Goal: Find specific page/section: Find specific page/section

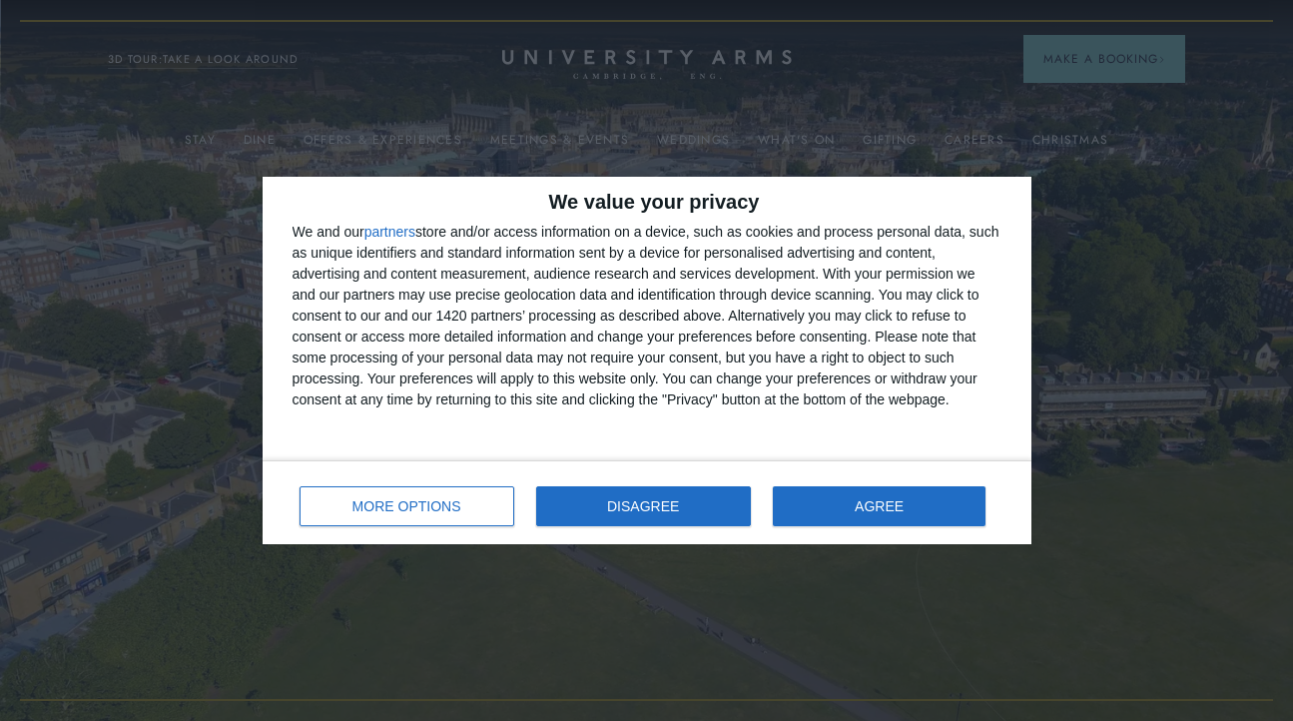
click at [709, 509] on button "DISAGREE" at bounding box center [643, 506] width 215 height 40
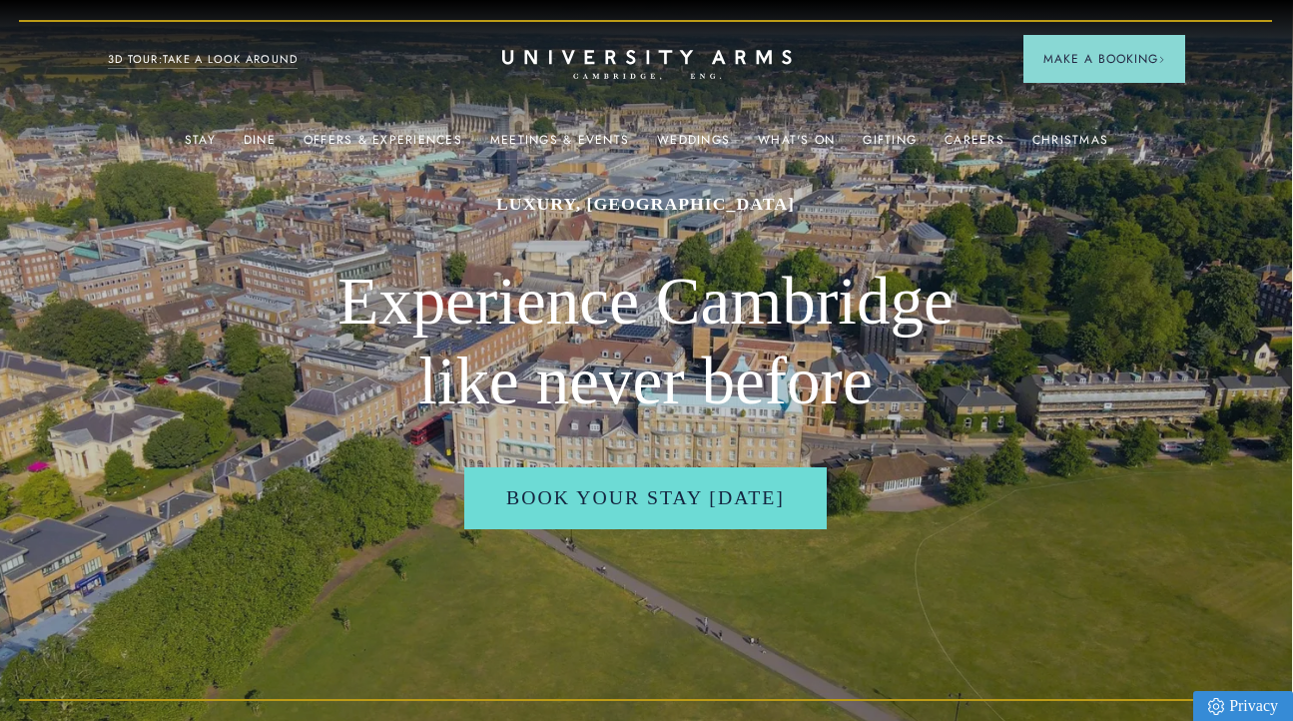
scroll to position [0, 1]
click at [381, 137] on link "Offers & Experiences" at bounding box center [382, 146] width 159 height 26
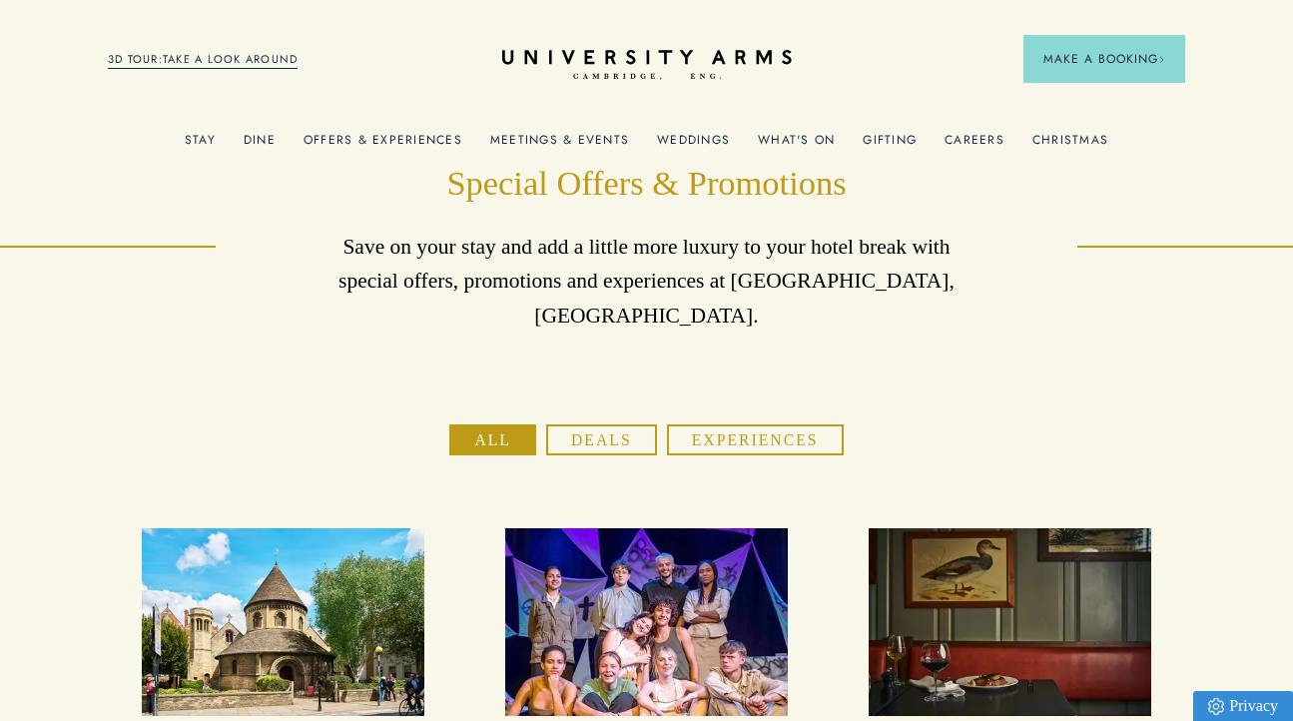
click at [792, 130] on div "What's On" at bounding box center [796, 139] width 77 height 39
click at [793, 148] on link "What's On" at bounding box center [796, 146] width 77 height 26
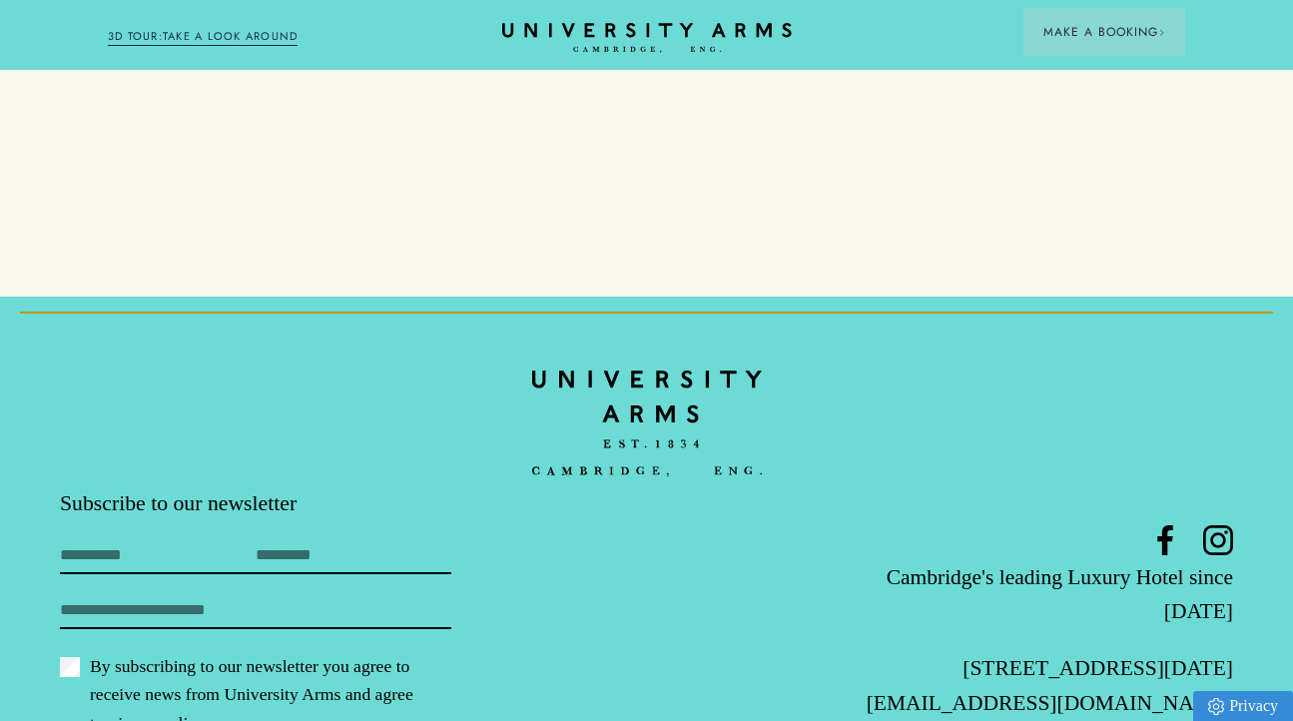
scroll to position [3040, 0]
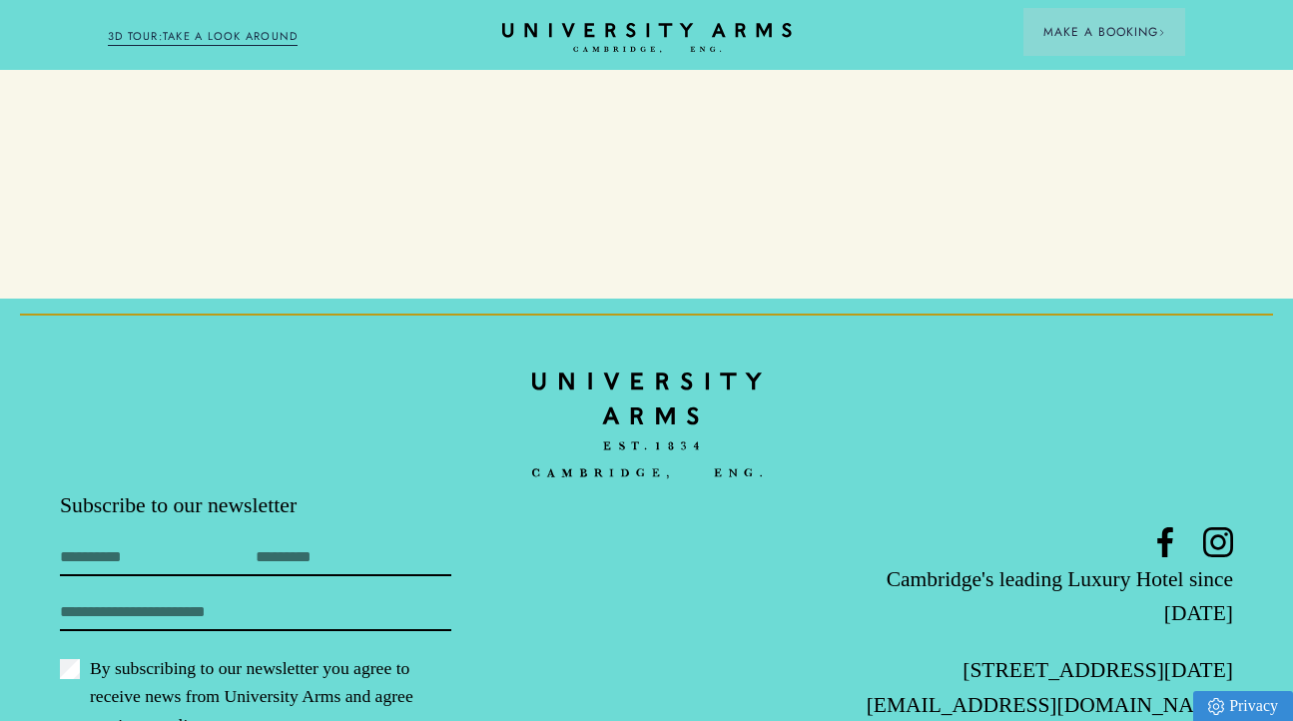
click at [1176, 653] on p "[STREET_ADDRESS][DATE]" at bounding box center [1036, 670] width 391 height 34
drag, startPoint x: 1151, startPoint y: 528, endPoint x: 1230, endPoint y: 527, distance: 78.9
click at [1230, 653] on p "[STREET_ADDRESS][DATE]" at bounding box center [1036, 670] width 391 height 34
copy p "CB2 [DATE]"
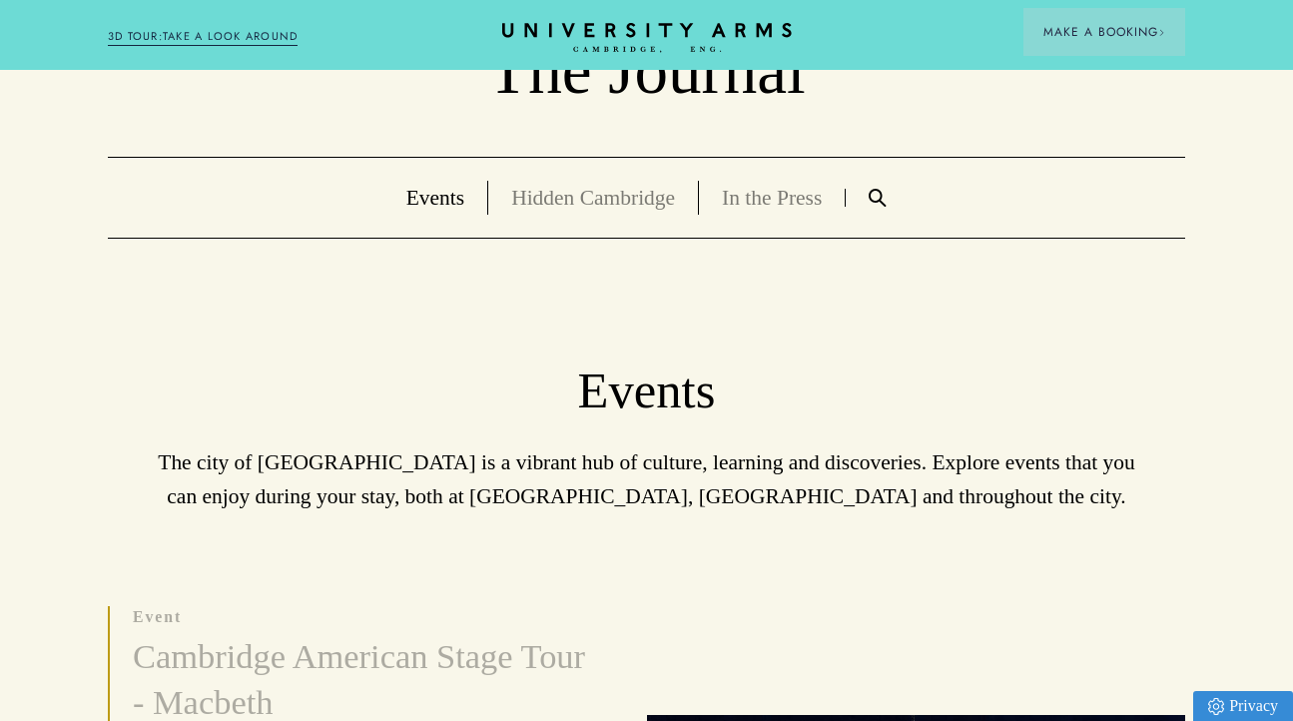
scroll to position [0, 0]
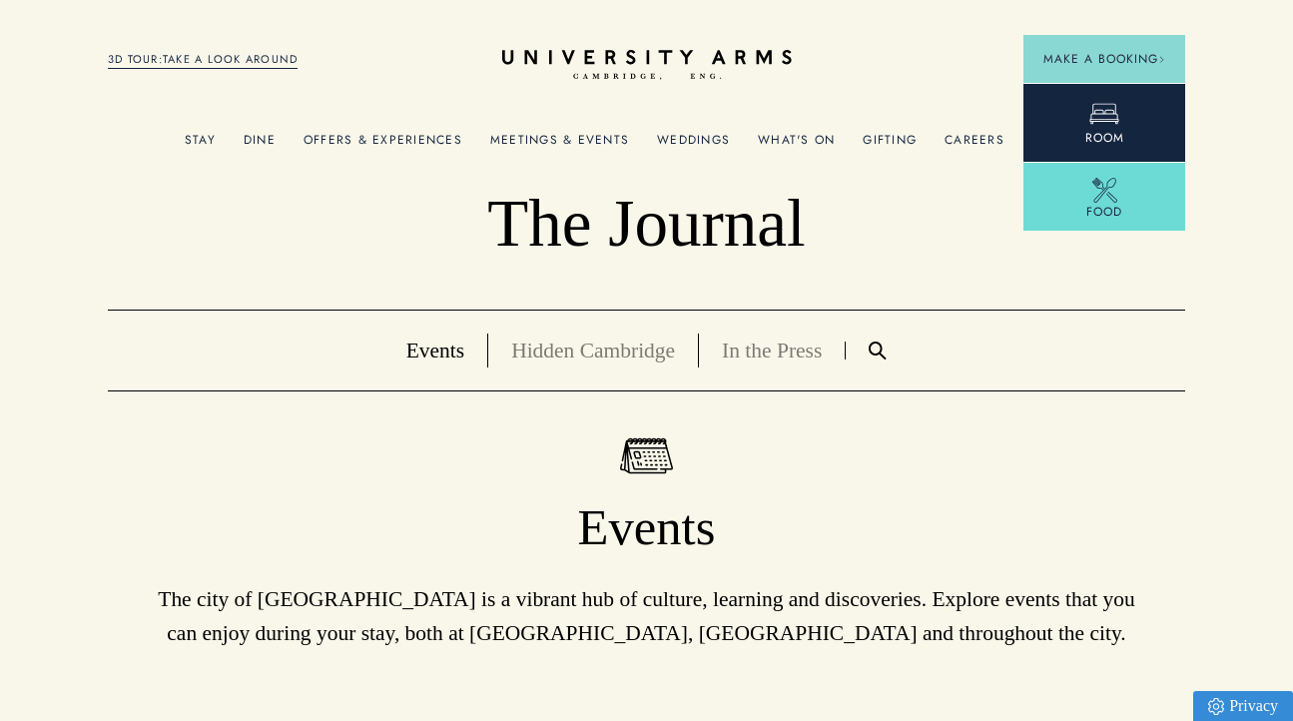
click at [1100, 111] on icon at bounding box center [1104, 114] width 30 height 30
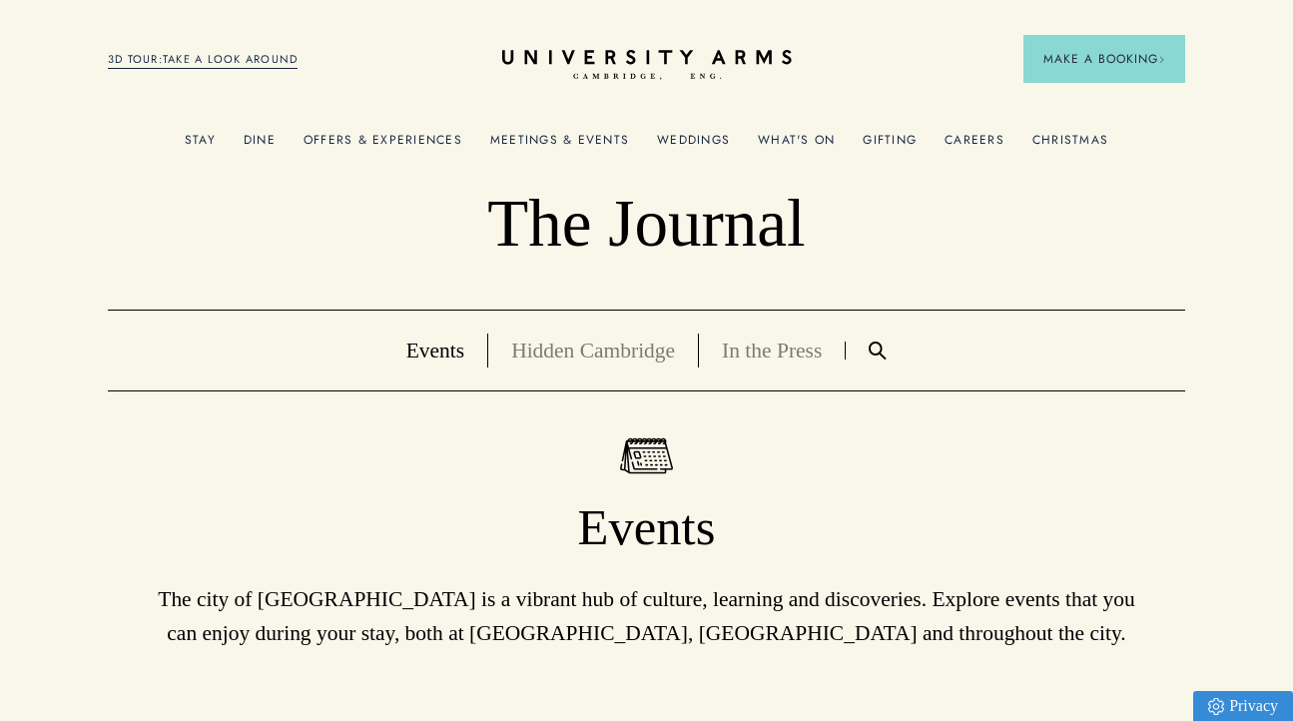
click at [1078, 139] on link "Christmas" at bounding box center [1070, 146] width 76 height 26
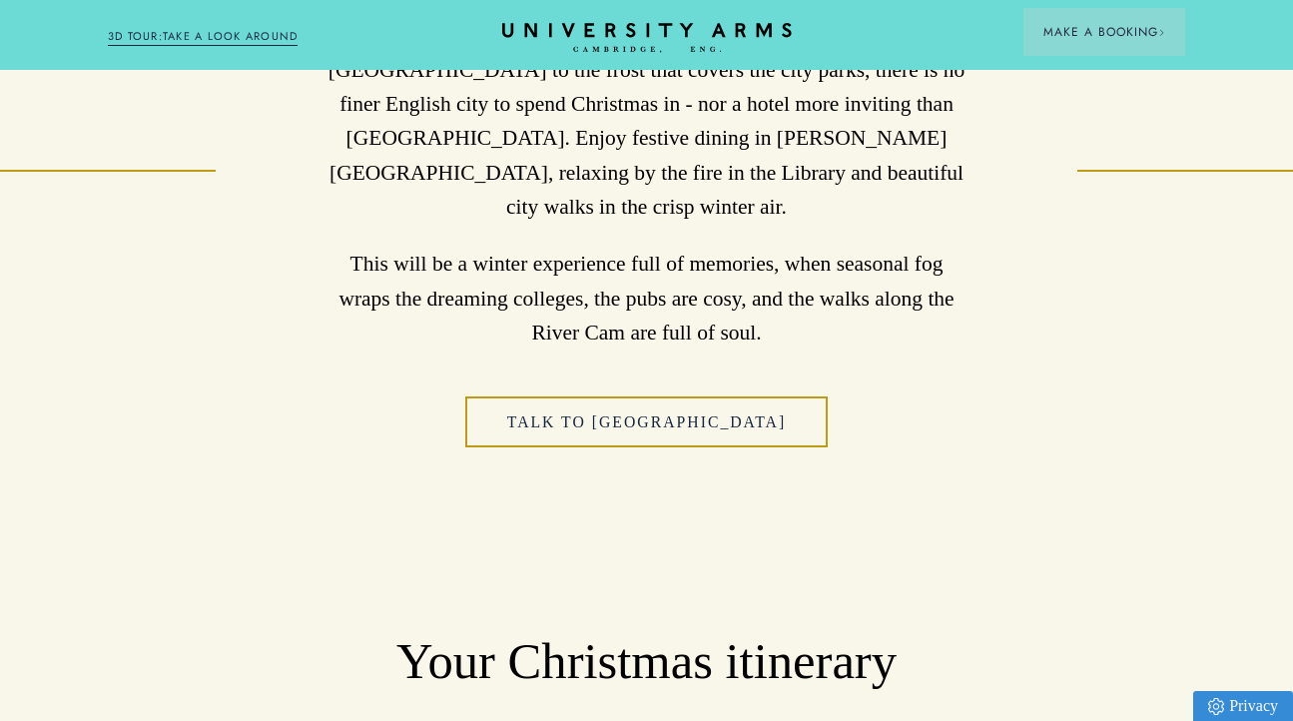
scroll to position [1206, 0]
